Goal: Transaction & Acquisition: Purchase product/service

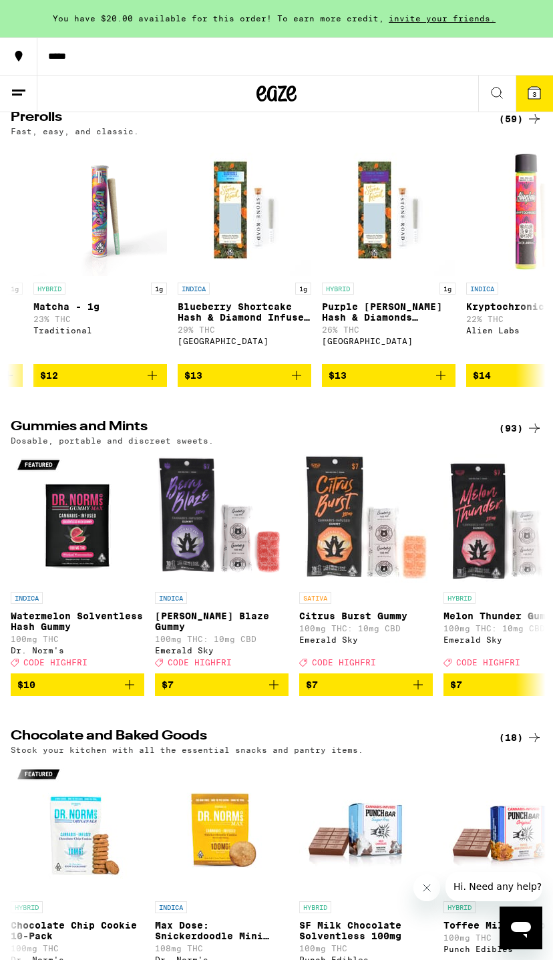
scroll to position [0, 4738]
click at [540, 85] on icon at bounding box center [534, 93] width 16 height 16
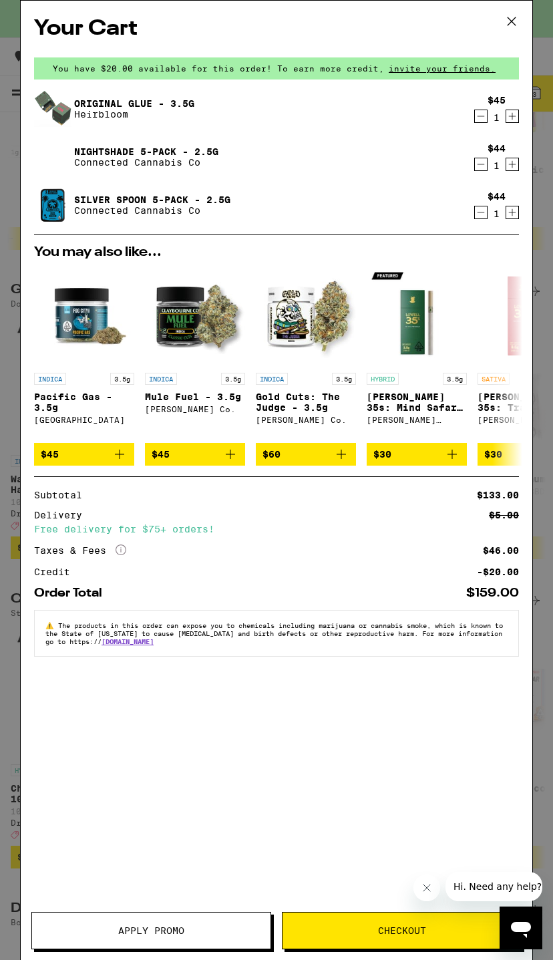
click at [225, 920] on button "Apply Promo" at bounding box center [151, 930] width 240 height 37
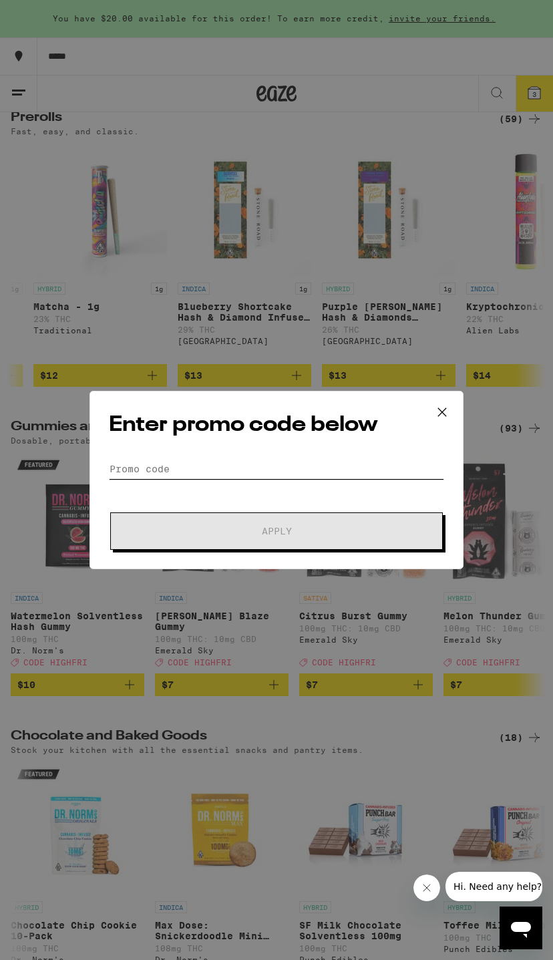
click at [352, 478] on input "Promo Code" at bounding box center [276, 469] width 335 height 20
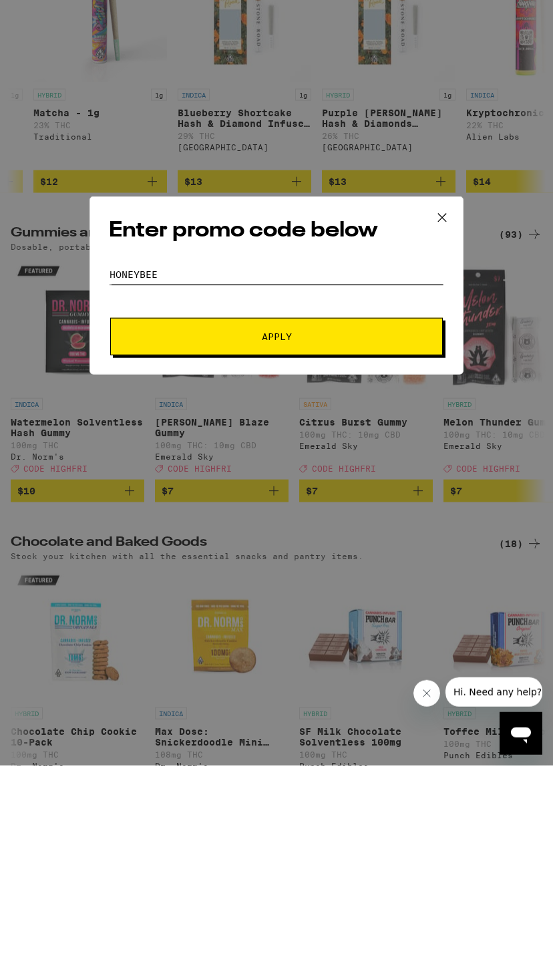
type input "Honeybee"
click at [364, 512] on button "Apply" at bounding box center [276, 530] width 333 height 37
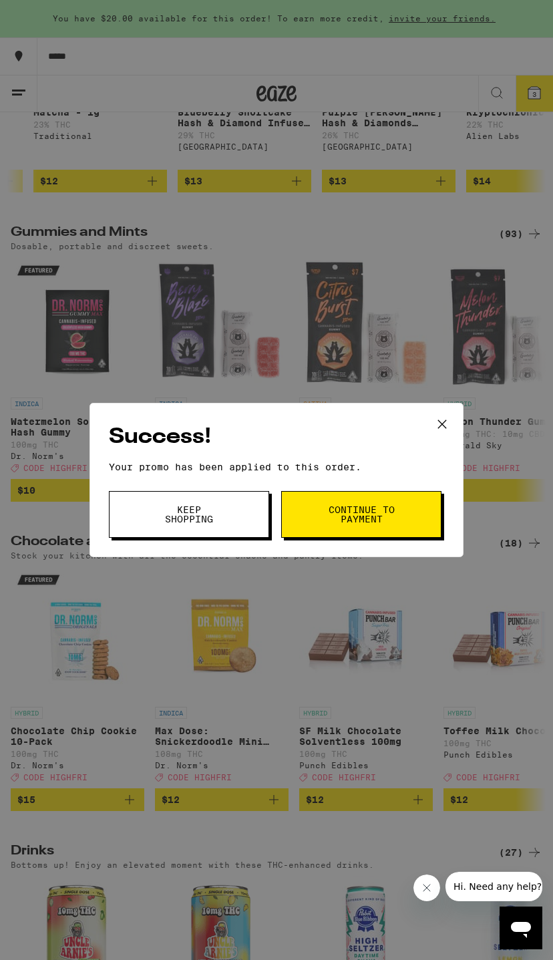
click at [454, 418] on button at bounding box center [441, 424] width 41 height 43
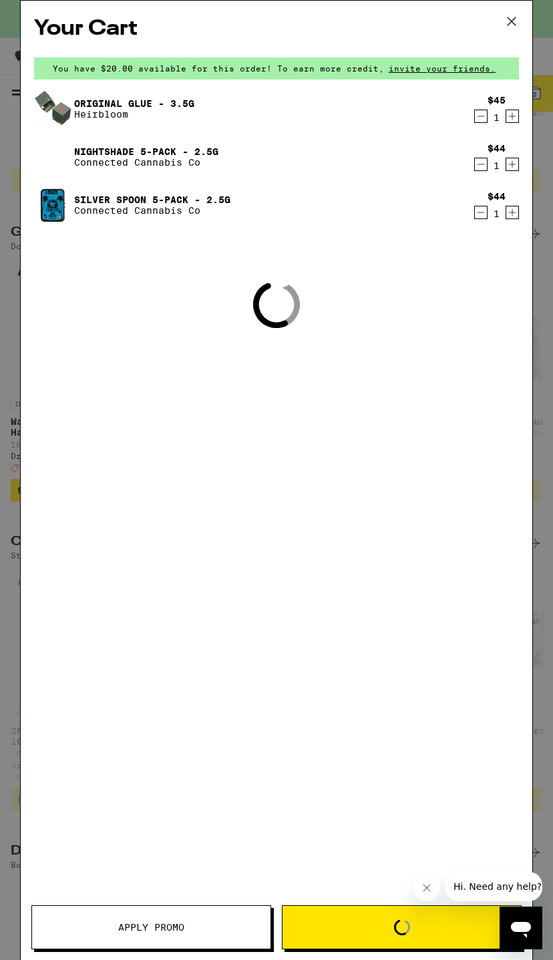
scroll to position [3931, 0]
